Goal: Find specific page/section: Find specific page/section

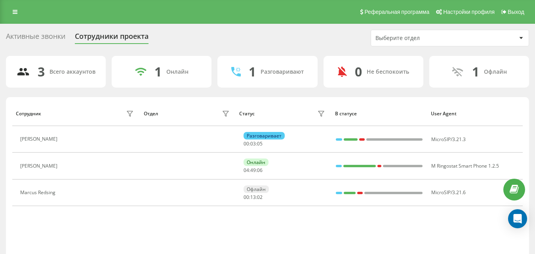
click at [145, 225] on div "Сотрудник Отдел Статус В статусе User Agent Austin Brown Разговаривает 00 : 03 …" at bounding box center [267, 183] width 511 height 165
drag, startPoint x: 222, startPoint y: 222, endPoint x: 87, endPoint y: 20, distance: 242.3
click at [221, 222] on div "Сотрудник Отдел Статус В статусе User Agent Austin Brown Разговаривает 00 : 10 …" at bounding box center [267, 183] width 511 height 165
click at [140, 8] on div "Реферальная программа Настройки профиля Выход" at bounding box center [267, 12] width 535 height 24
click at [8, 13] on link at bounding box center [15, 11] width 14 height 11
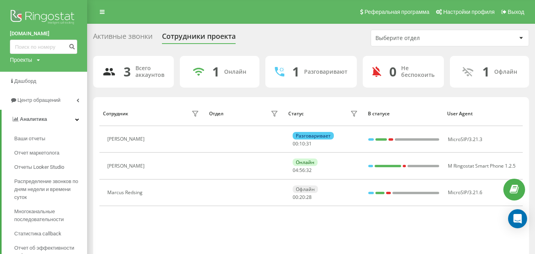
click at [25, 15] on img at bounding box center [43, 18] width 67 height 20
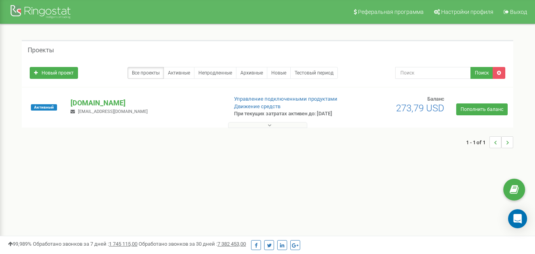
click at [283, 128] on button at bounding box center [267, 125] width 79 height 6
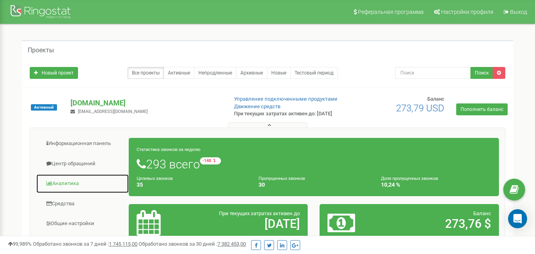
click at [69, 189] on link "Аналитика" at bounding box center [82, 183] width 93 height 19
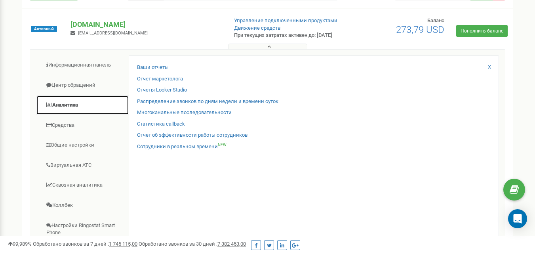
scroll to position [79, 0]
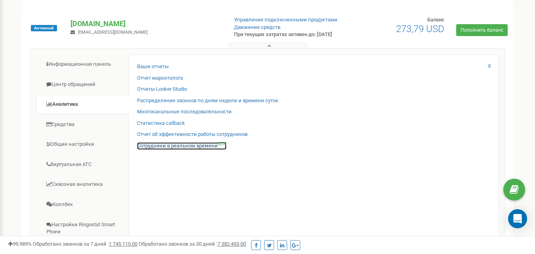
click at [180, 150] on link "Сотрудники в реальном времени NEW" at bounding box center [182, 146] width 90 height 8
